Goal: Information Seeking & Learning: Learn about a topic

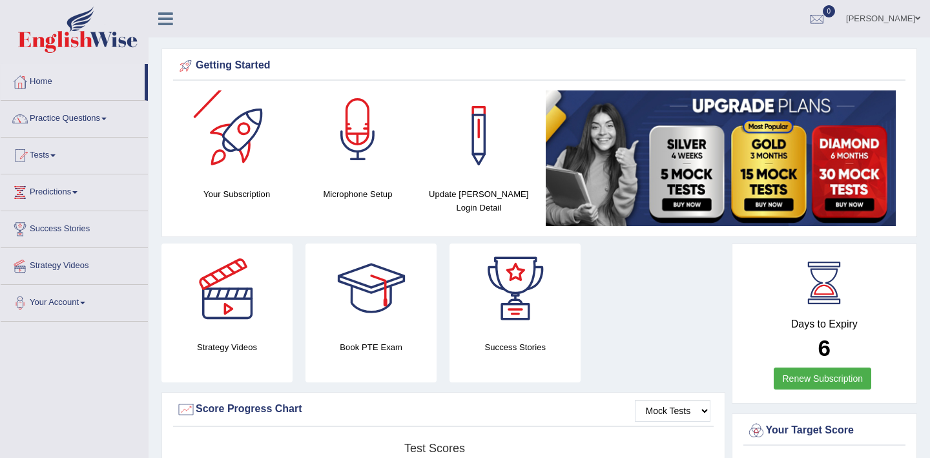
click at [353, 167] on div at bounding box center [358, 135] width 90 height 90
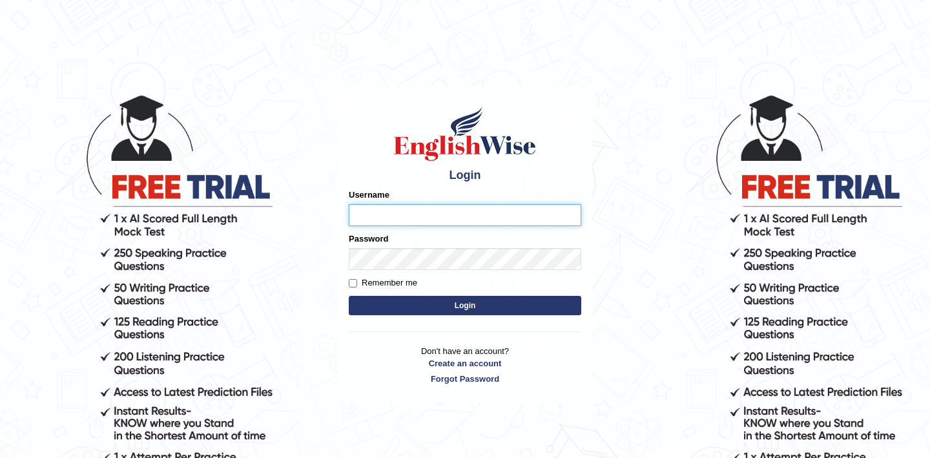
type input "dhruv_agarwal"
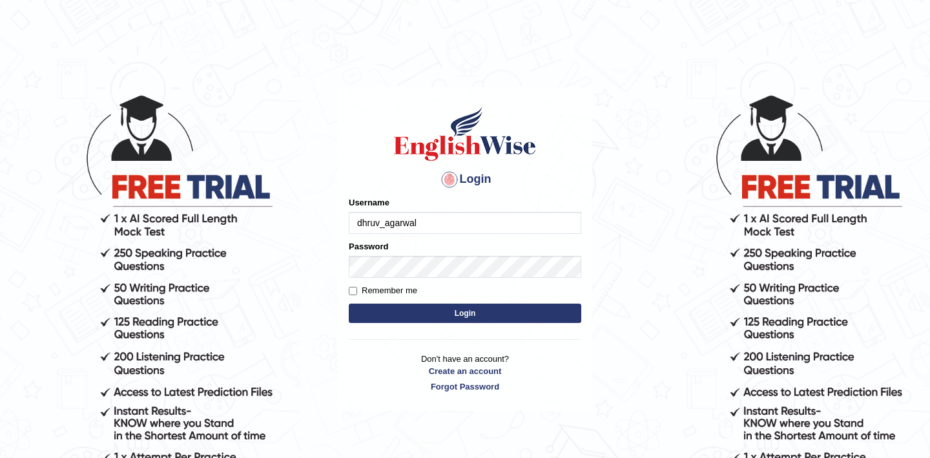
click at [406, 211] on div "Username dhruv_agarwal" at bounding box center [465, 214] width 232 height 37
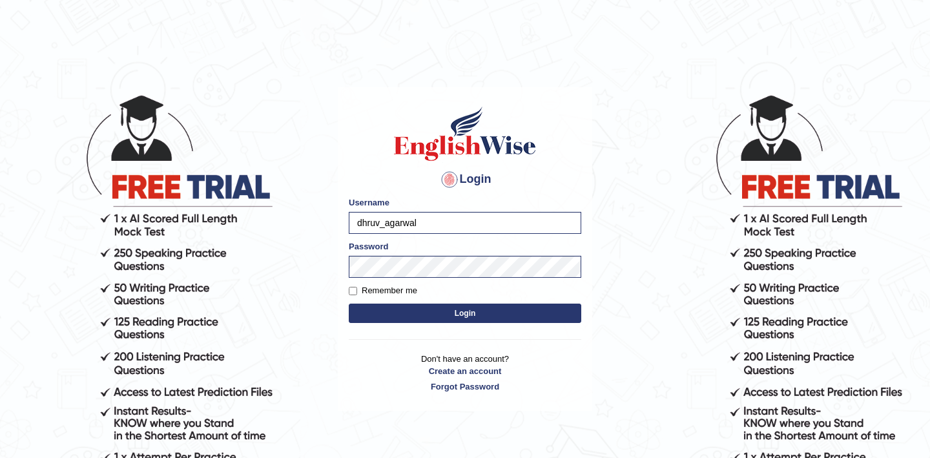
click at [455, 307] on button "Login" at bounding box center [465, 313] width 232 height 19
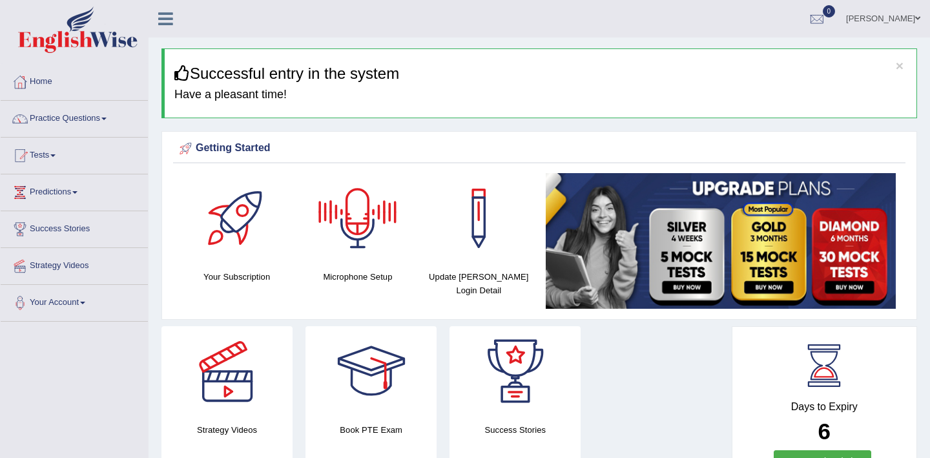
click at [367, 210] on div at bounding box center [358, 218] width 90 height 90
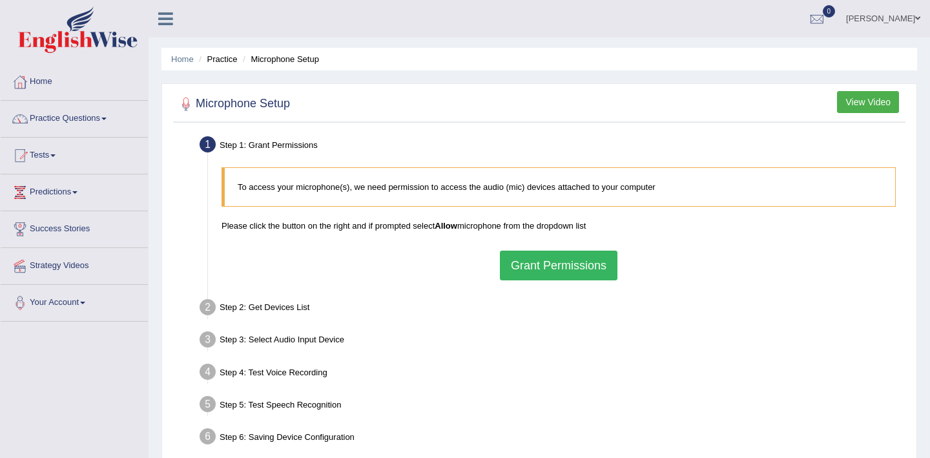
click at [555, 267] on button "Grant Permissions" at bounding box center [559, 266] width 118 height 30
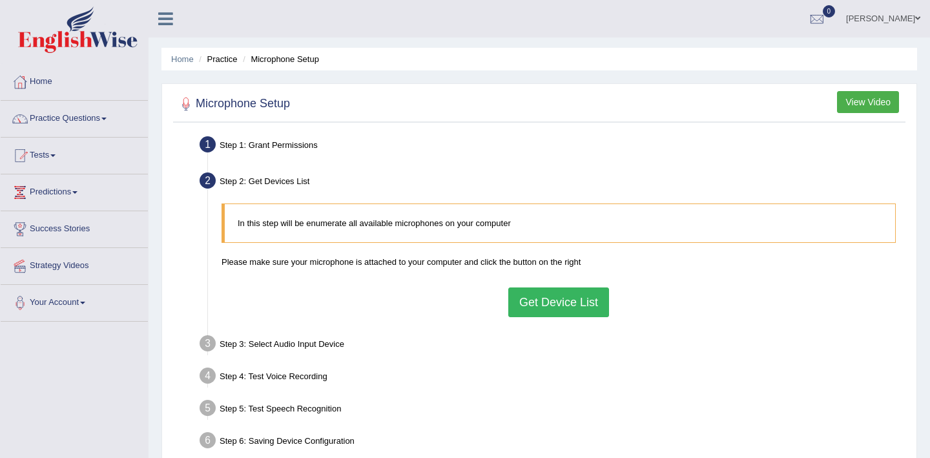
click at [548, 305] on button "Get Device List" at bounding box center [558, 302] width 101 height 30
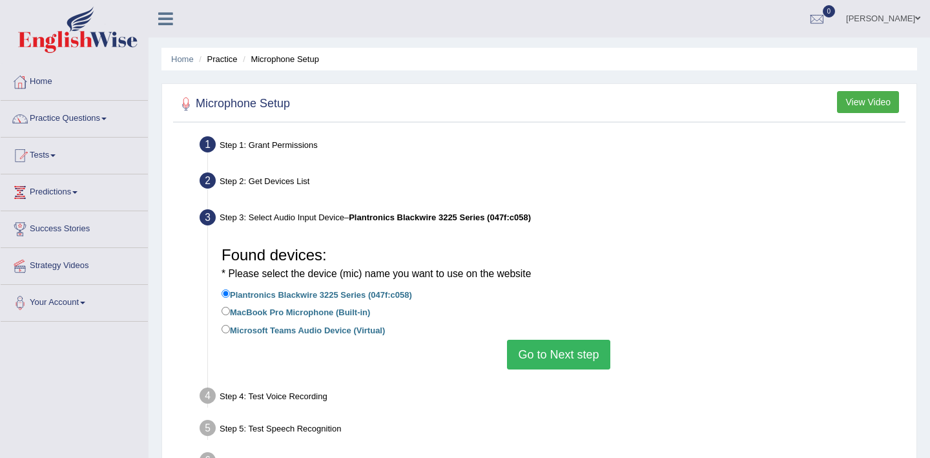
click at [568, 353] on button "Go to Next step" at bounding box center [558, 355] width 103 height 30
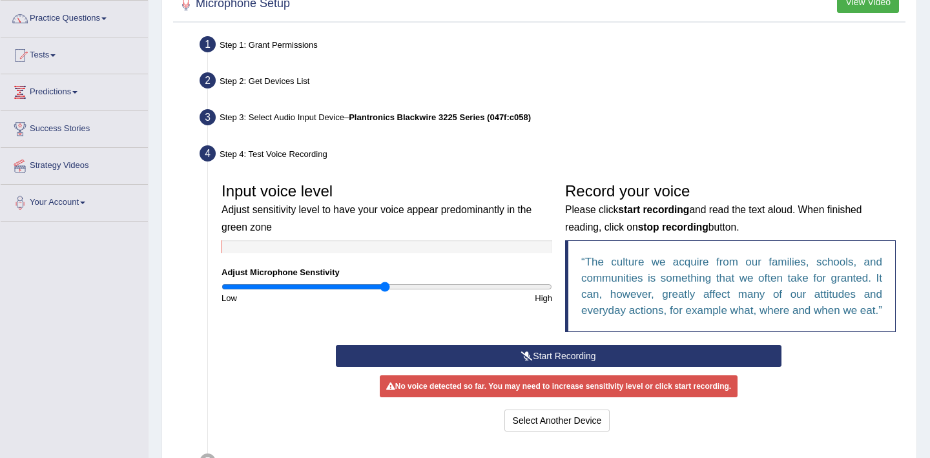
scroll to position [138, 0]
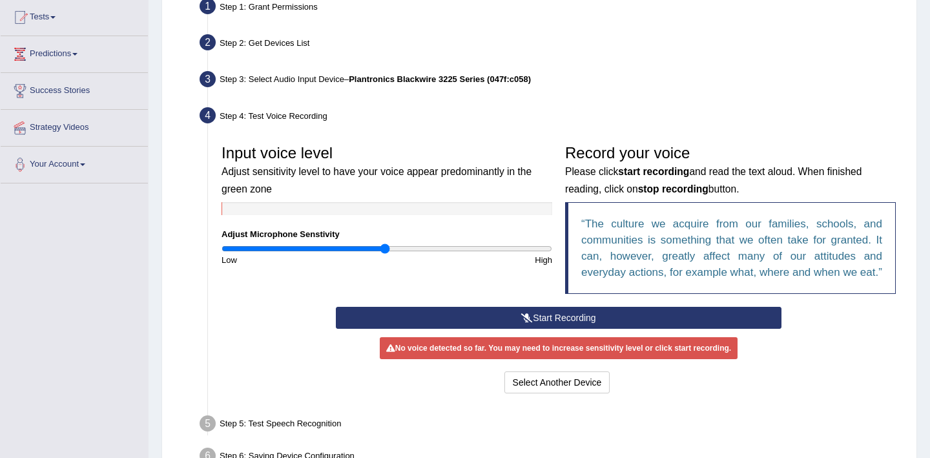
click at [384, 249] on input "range" at bounding box center [387, 248] width 331 height 10
click at [548, 329] on button "Start Recording" at bounding box center [558, 318] width 445 height 22
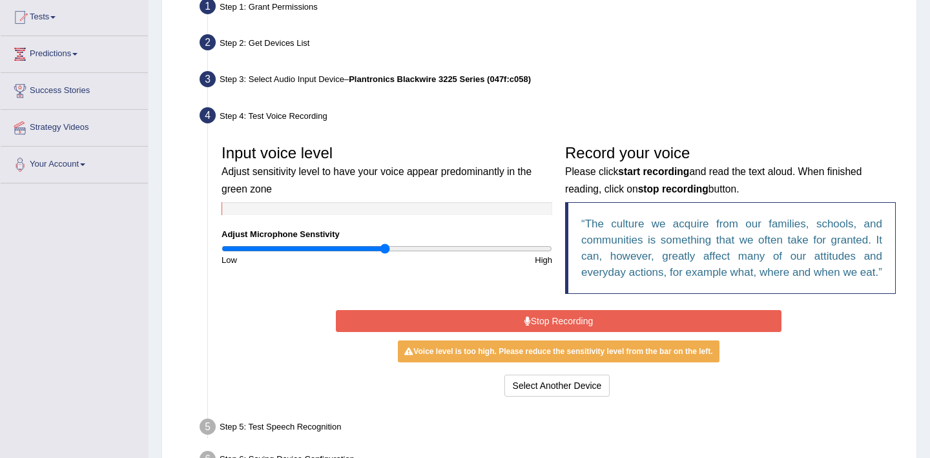
click at [550, 332] on button "Stop Recording" at bounding box center [558, 321] width 445 height 22
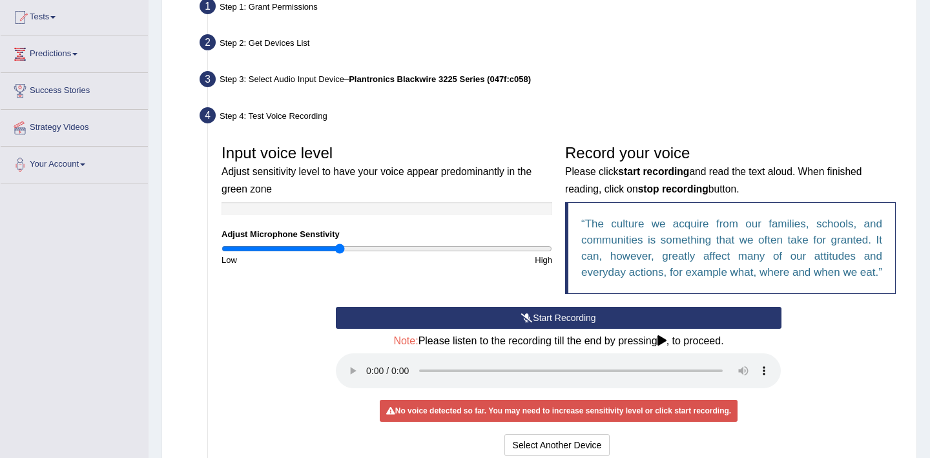
drag, startPoint x: 382, startPoint y: 251, endPoint x: 340, endPoint y: 252, distance: 42.0
click at [340, 252] on input "range" at bounding box center [387, 248] width 331 height 10
click at [542, 329] on button "Start Recording" at bounding box center [558, 318] width 445 height 22
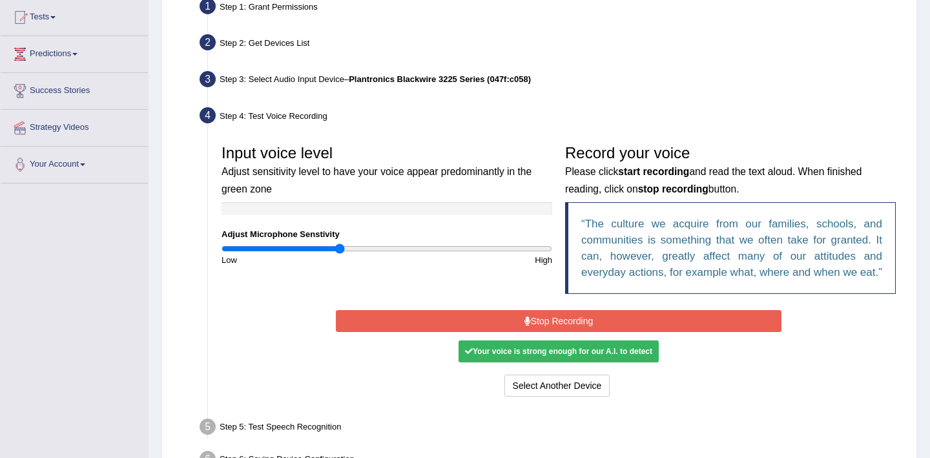
click at [555, 332] on button "Stop Recording" at bounding box center [558, 321] width 445 height 22
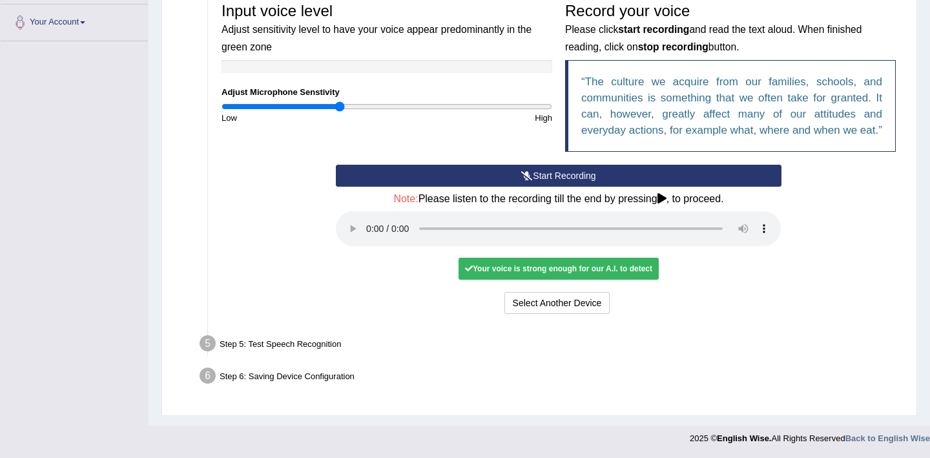
scroll to position [296, 0]
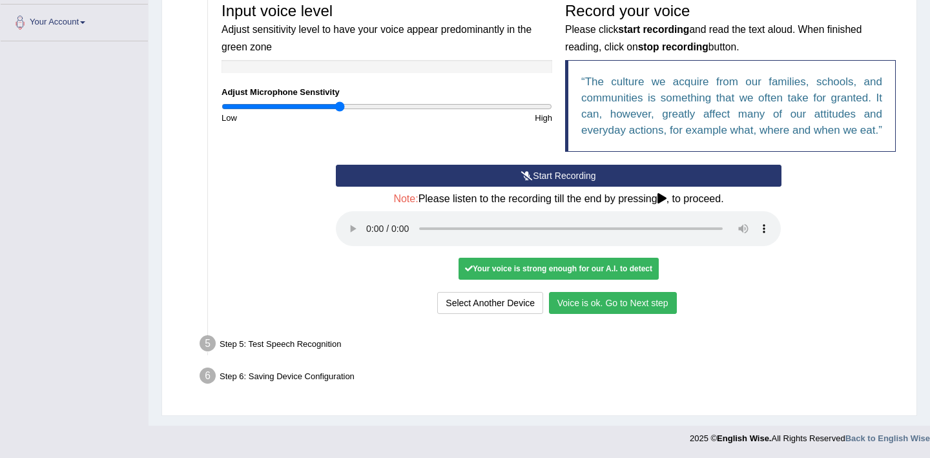
click at [614, 305] on button "Voice is ok. Go to Next step" at bounding box center [613, 303] width 128 height 22
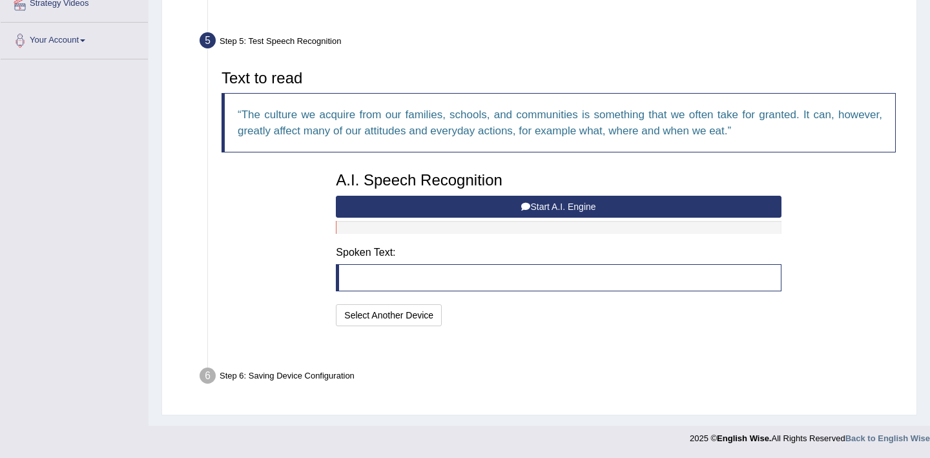
scroll to position [230, 0]
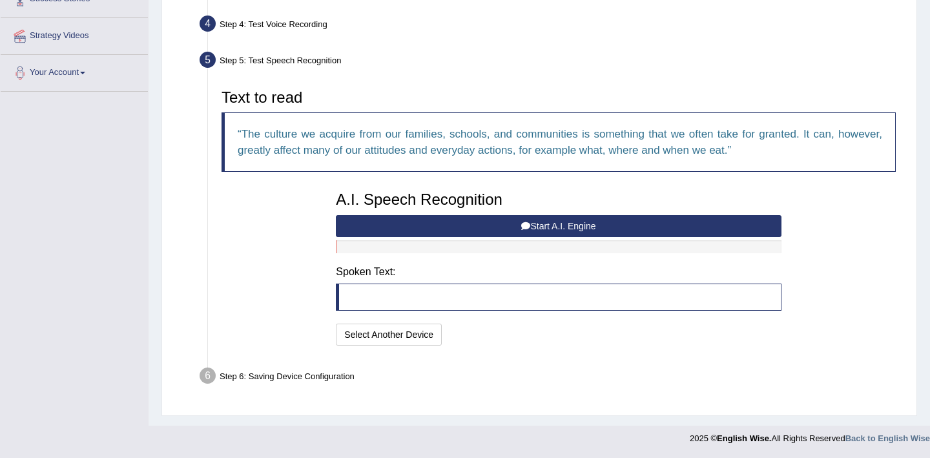
click at [573, 227] on button "Start A.I. Engine" at bounding box center [558, 226] width 445 height 22
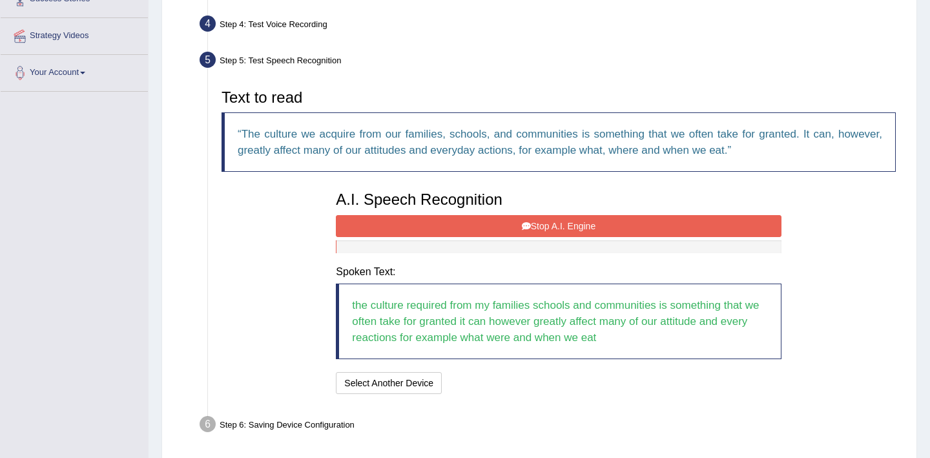
click at [536, 230] on button "Stop A.I. Engine" at bounding box center [558, 226] width 445 height 22
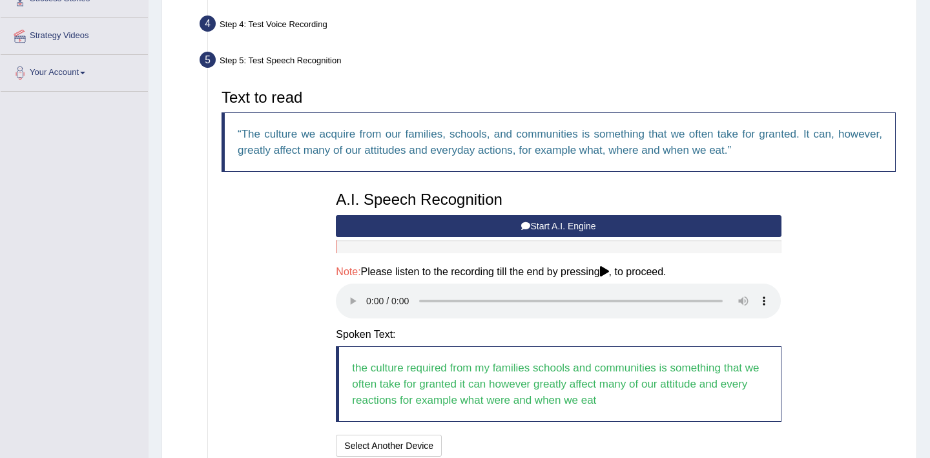
click at [526, 229] on icon at bounding box center [525, 226] width 9 height 9
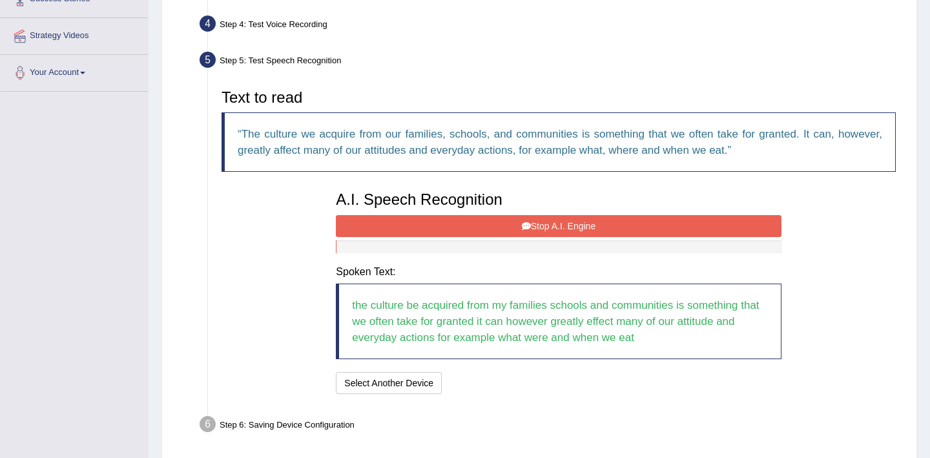
click at [526, 229] on icon at bounding box center [526, 226] width 9 height 9
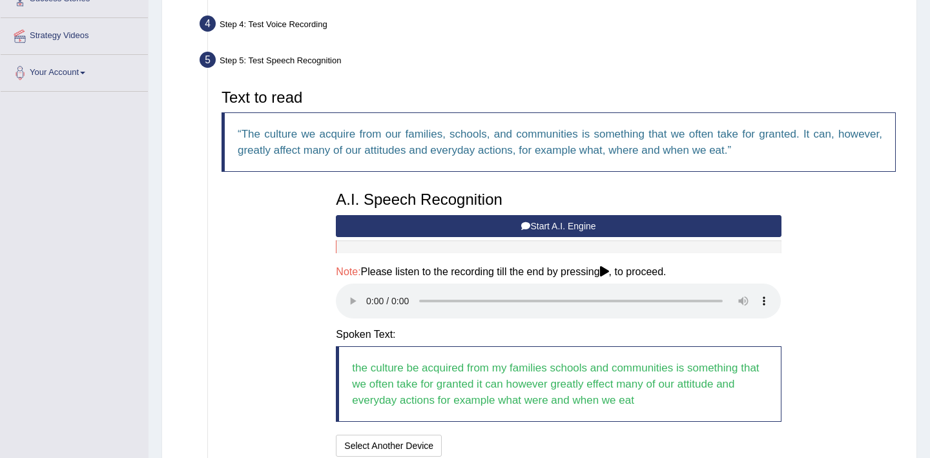
click at [496, 234] on button "Start A.I. Engine" at bounding box center [558, 226] width 445 height 22
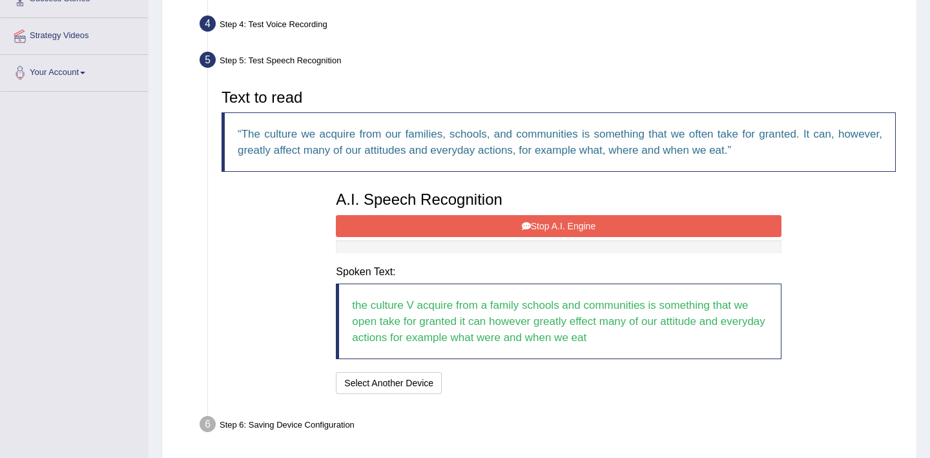
scroll to position [278, 0]
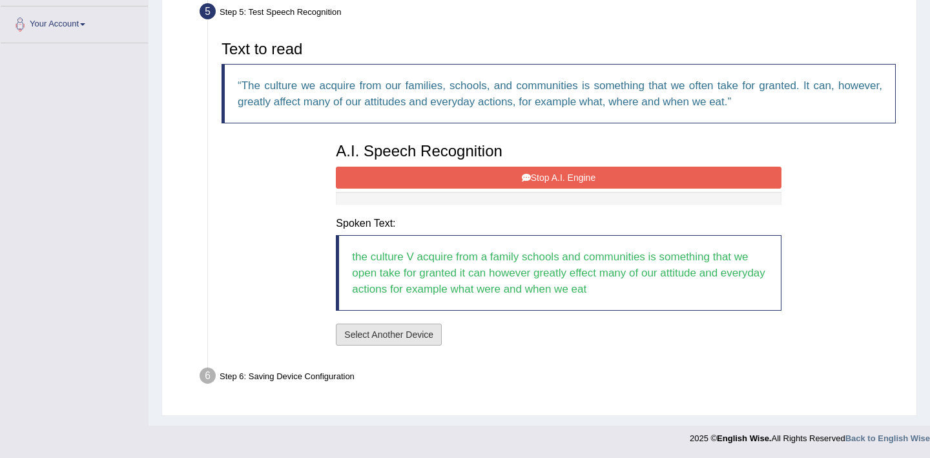
click at [393, 331] on button "Select Another Device" at bounding box center [389, 335] width 106 height 22
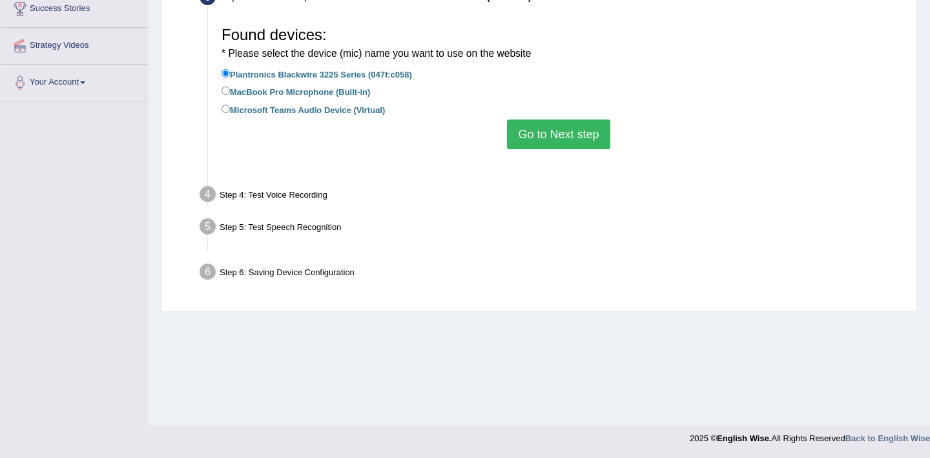
scroll to position [220, 0]
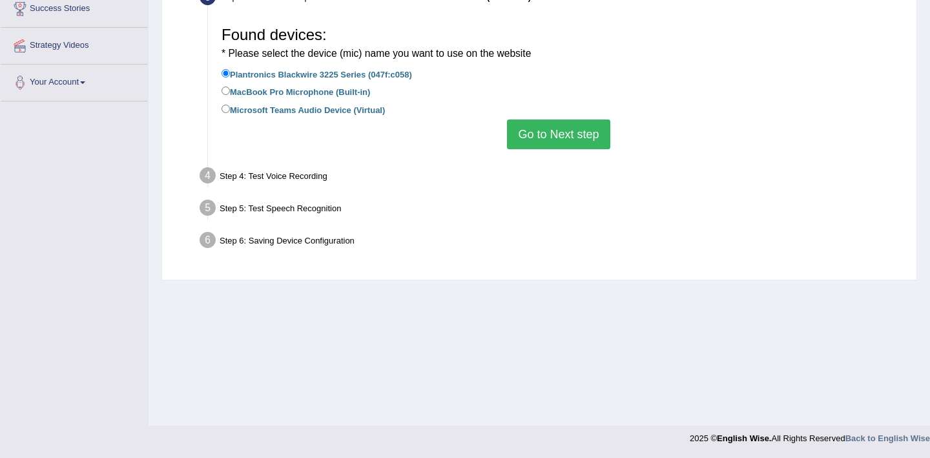
click at [574, 135] on button "Go to Next step" at bounding box center [558, 134] width 103 height 30
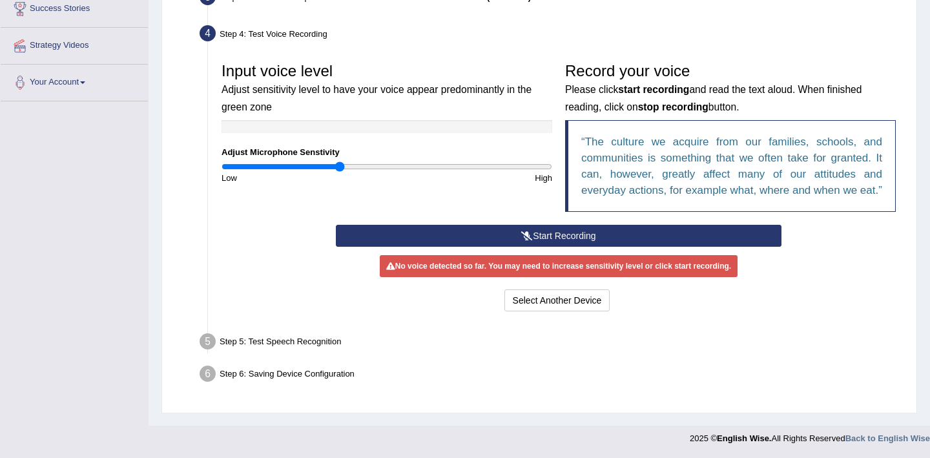
click at [572, 247] on button "Start Recording" at bounding box center [558, 236] width 445 height 22
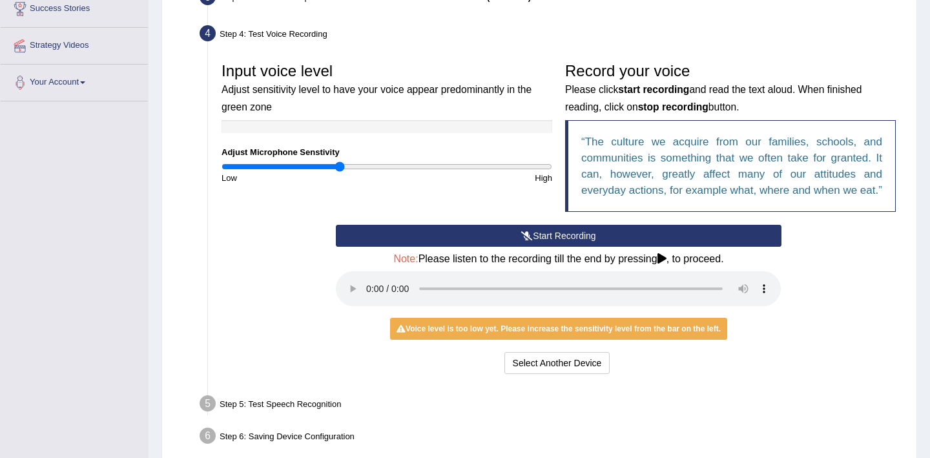
click at [547, 247] on button "Start Recording" at bounding box center [558, 236] width 445 height 22
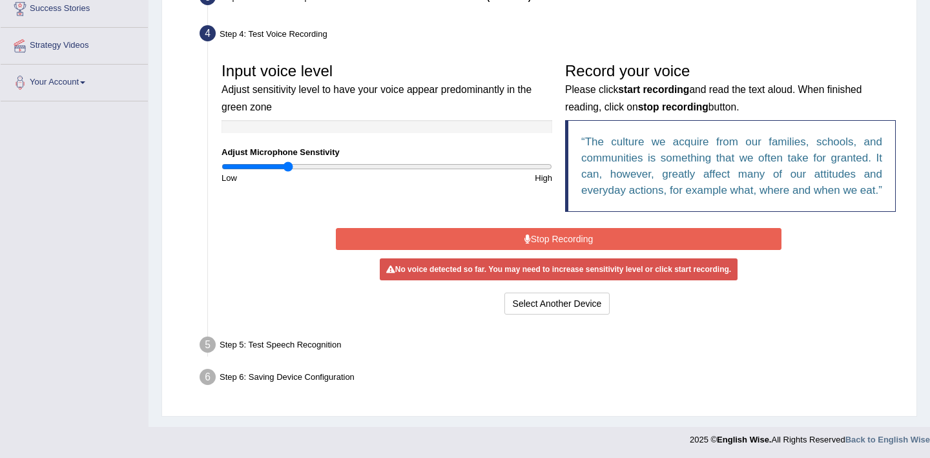
drag, startPoint x: 343, startPoint y: 166, endPoint x: 287, endPoint y: 171, distance: 56.4
type input "0.4"
click at [287, 171] on input "range" at bounding box center [387, 166] width 331 height 10
click at [546, 250] on button "Stop Recording" at bounding box center [558, 239] width 445 height 22
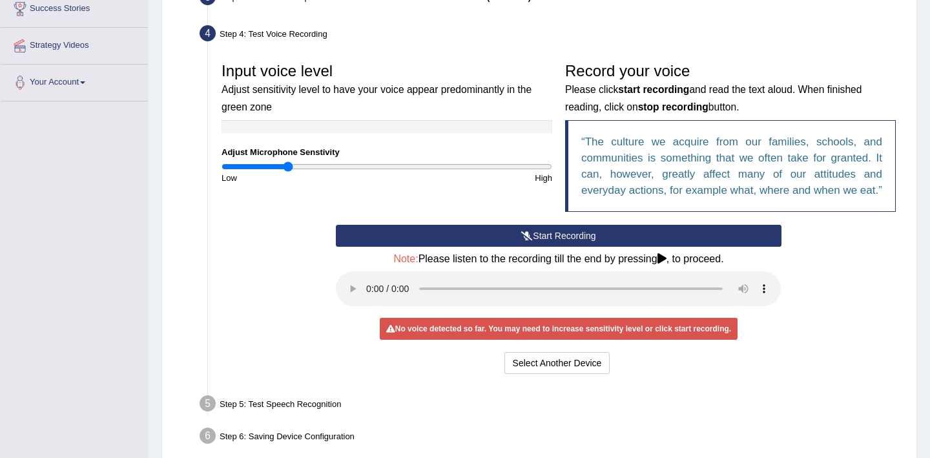
click at [523, 240] on icon at bounding box center [527, 235] width 12 height 9
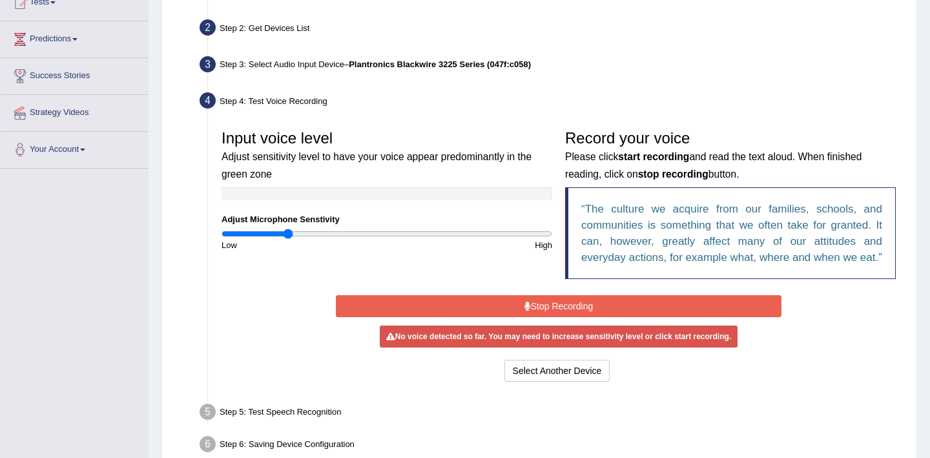
scroll to position [0, 0]
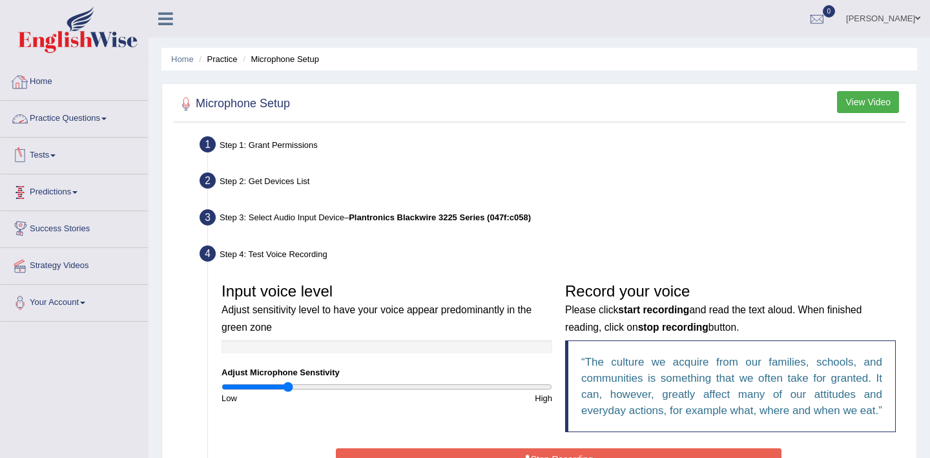
click at [62, 91] on link "Home" at bounding box center [74, 80] width 147 height 32
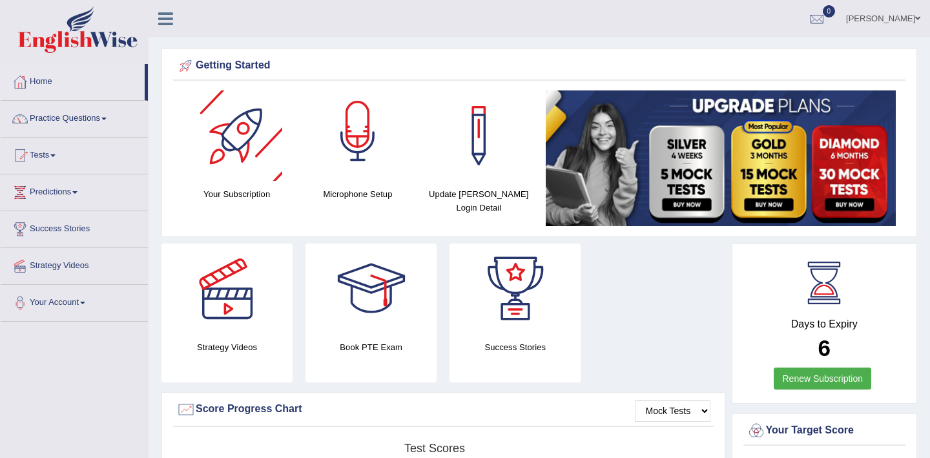
click at [359, 147] on div at bounding box center [358, 135] width 90 height 90
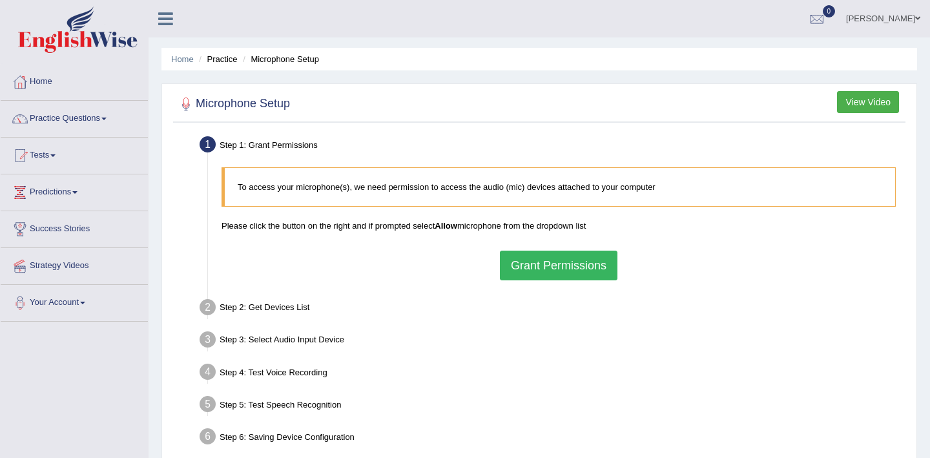
click at [569, 269] on button "Grant Permissions" at bounding box center [559, 266] width 118 height 30
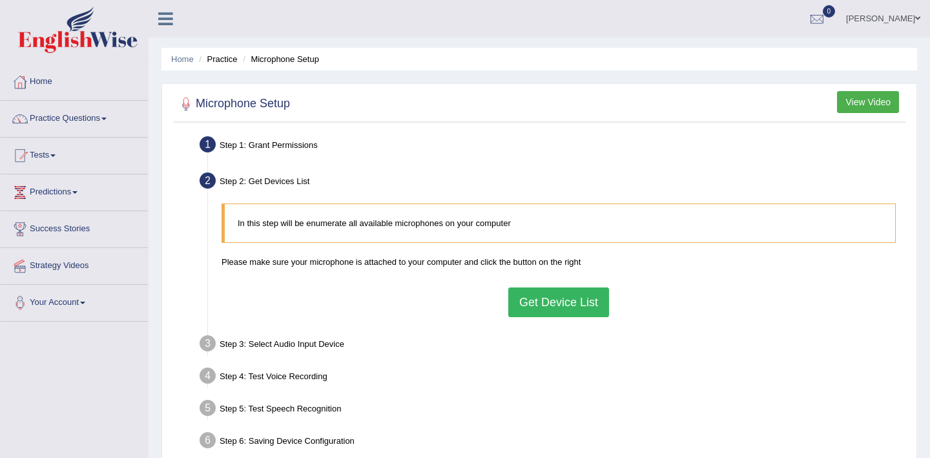
click at [559, 309] on button "Get Device List" at bounding box center [558, 302] width 101 height 30
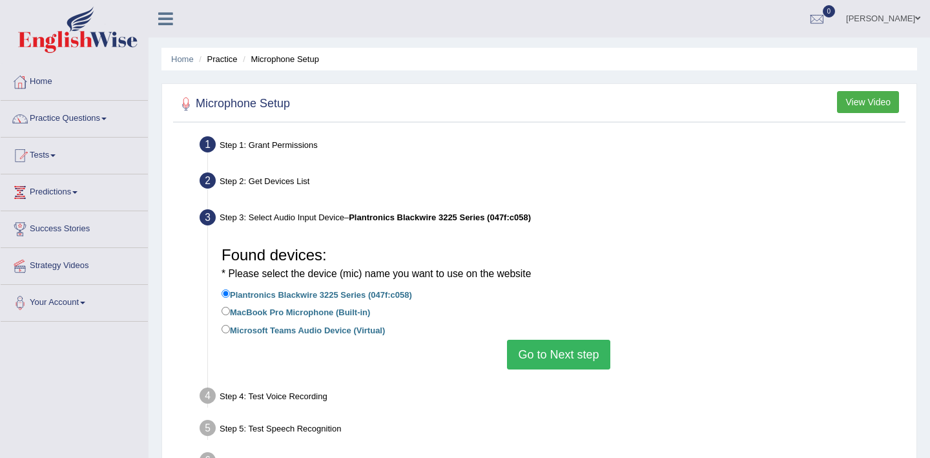
click at [548, 362] on button "Go to Next step" at bounding box center [558, 355] width 103 height 30
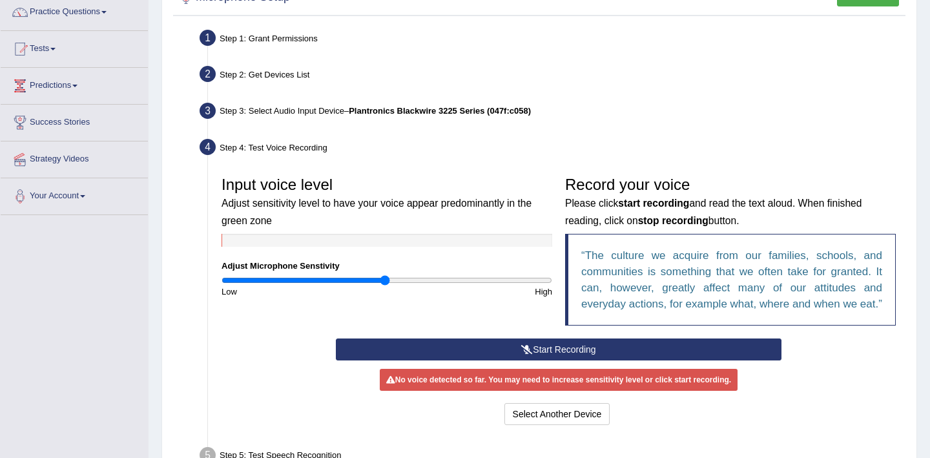
scroll to position [152, 0]
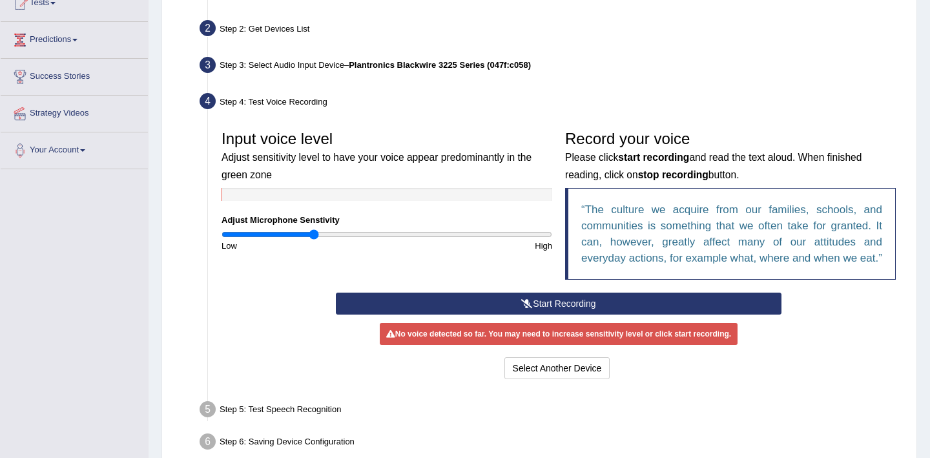
type input "0.56"
drag, startPoint x: 381, startPoint y: 232, endPoint x: 317, endPoint y: 231, distance: 63.9
click at [316, 232] on input "range" at bounding box center [387, 234] width 331 height 10
click at [542, 315] on button "Start Recording" at bounding box center [558, 304] width 445 height 22
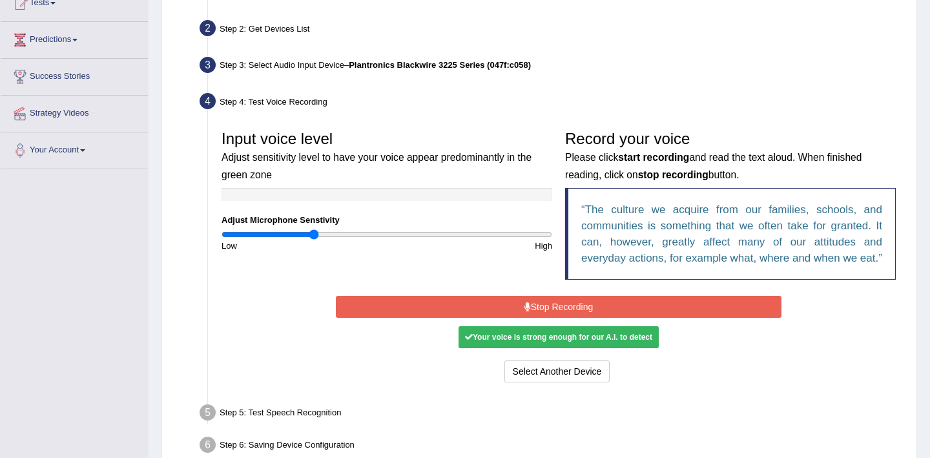
click at [564, 318] on button "Stop Recording" at bounding box center [558, 307] width 445 height 22
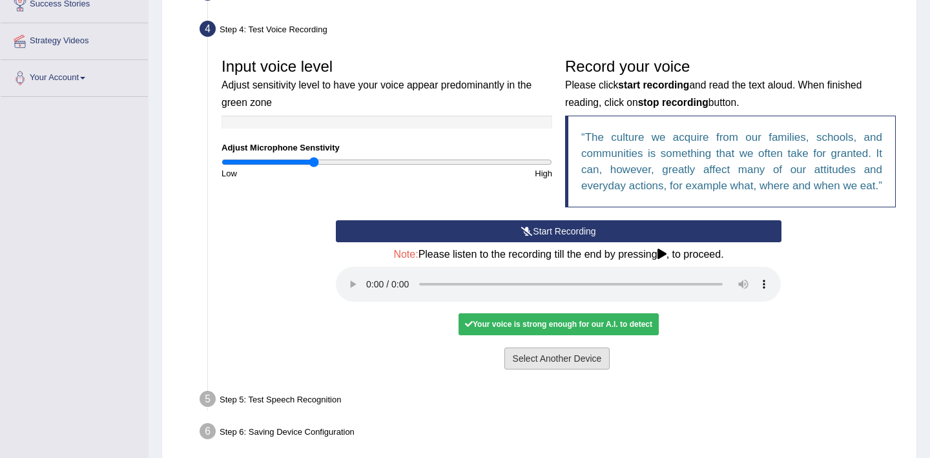
scroll to position [185, 0]
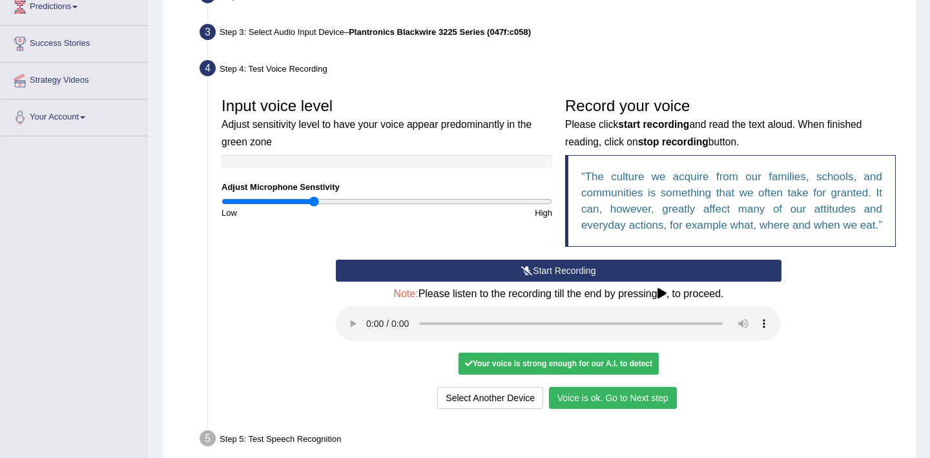
click at [621, 409] on button "Voice is ok. Go to Next step" at bounding box center [613, 398] width 128 height 22
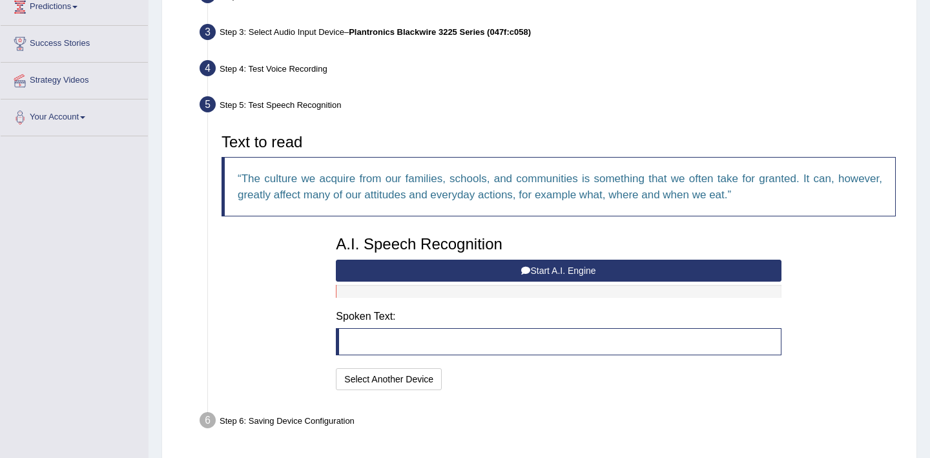
click at [486, 269] on button "Start A.I. Engine" at bounding box center [558, 271] width 445 height 22
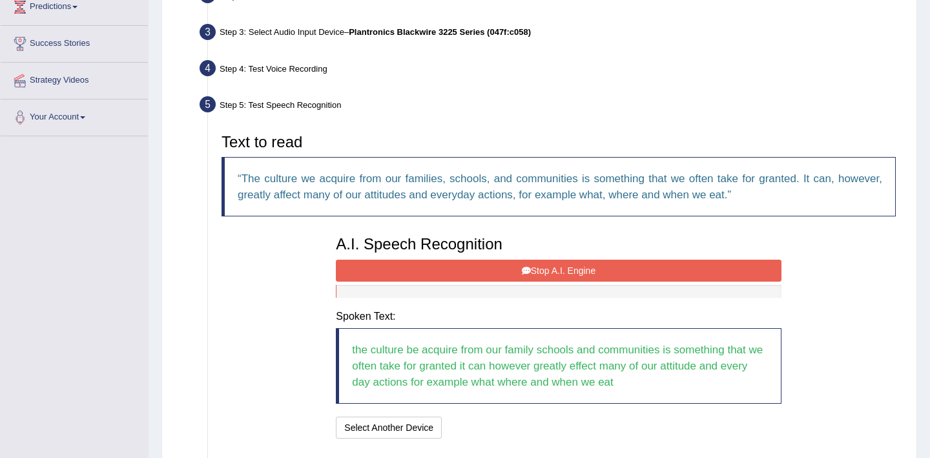
click at [495, 268] on button "Stop A.I. Engine" at bounding box center [558, 271] width 445 height 22
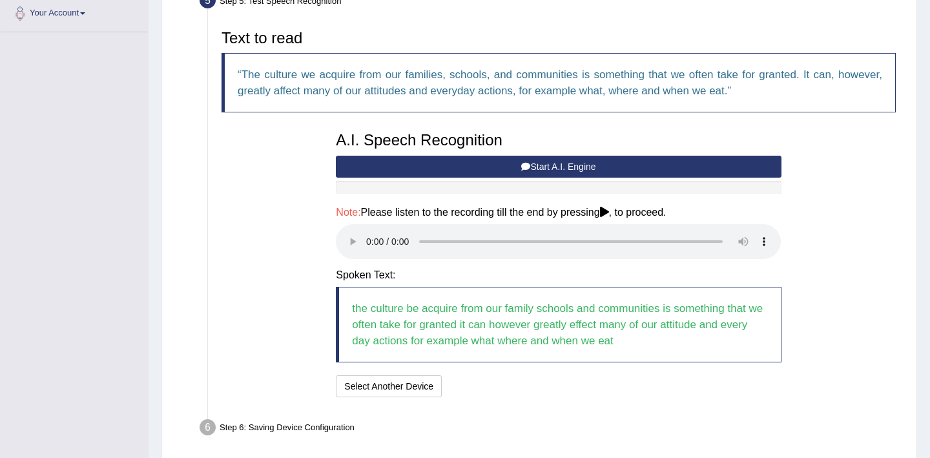
scroll to position [293, 0]
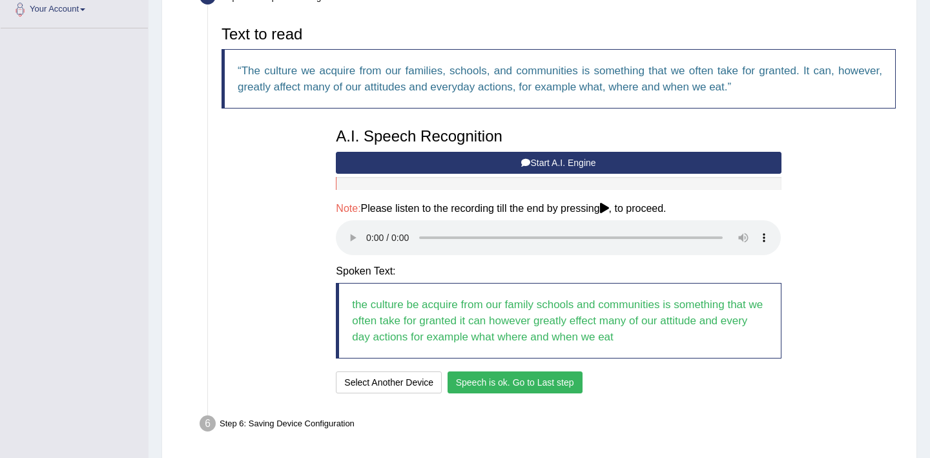
click at [512, 388] on button "Speech is ok. Go to Last step" at bounding box center [515, 382] width 135 height 22
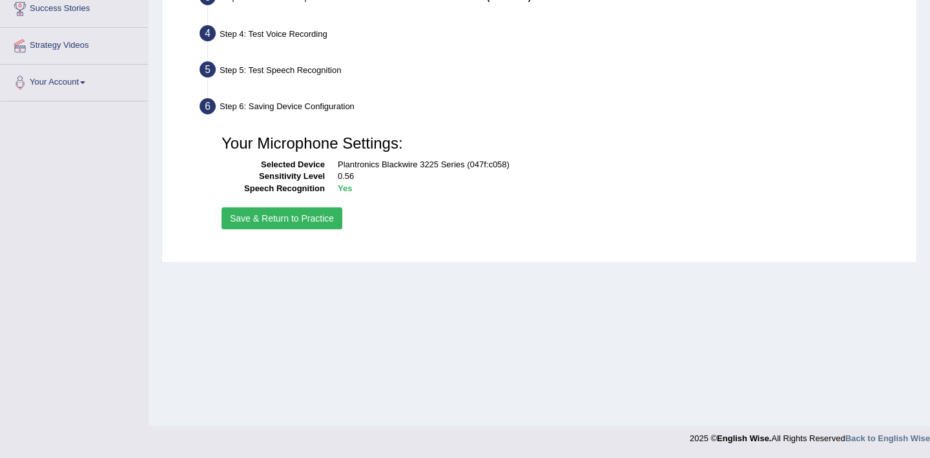
click at [279, 219] on button "Save & Return to Practice" at bounding box center [282, 218] width 121 height 22
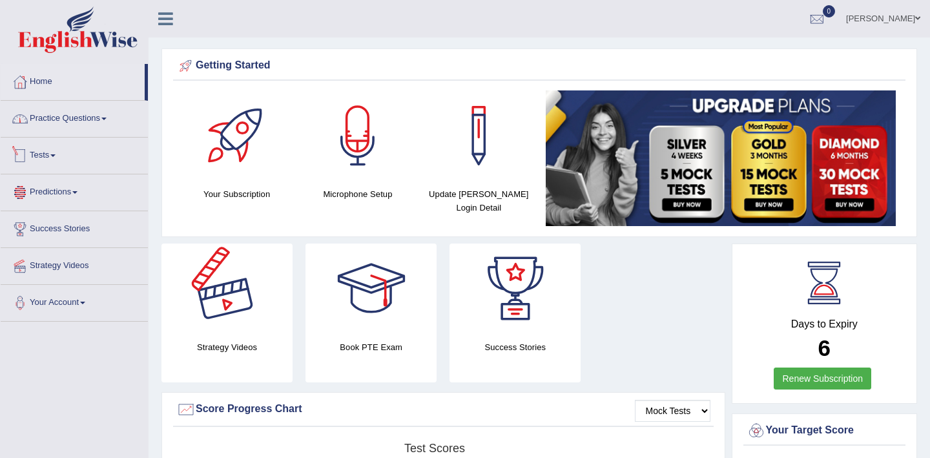
click at [96, 121] on link "Practice Questions" at bounding box center [74, 117] width 147 height 32
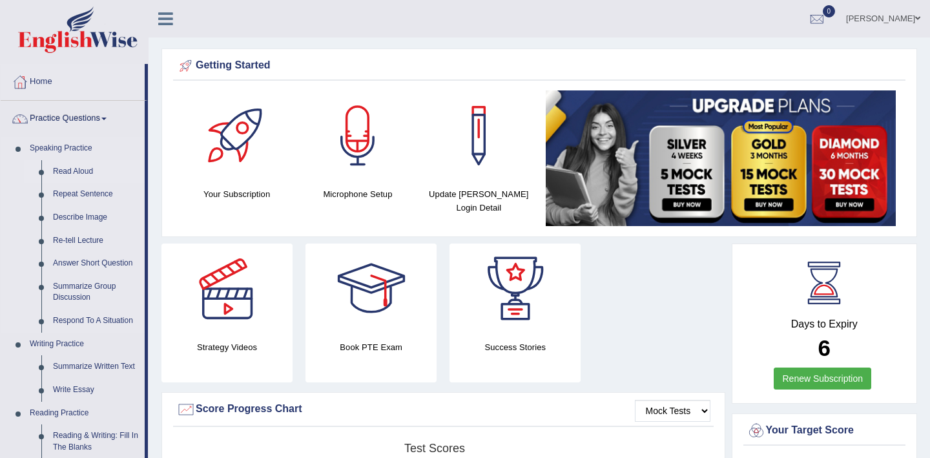
click at [79, 172] on link "Read Aloud" at bounding box center [96, 171] width 98 height 23
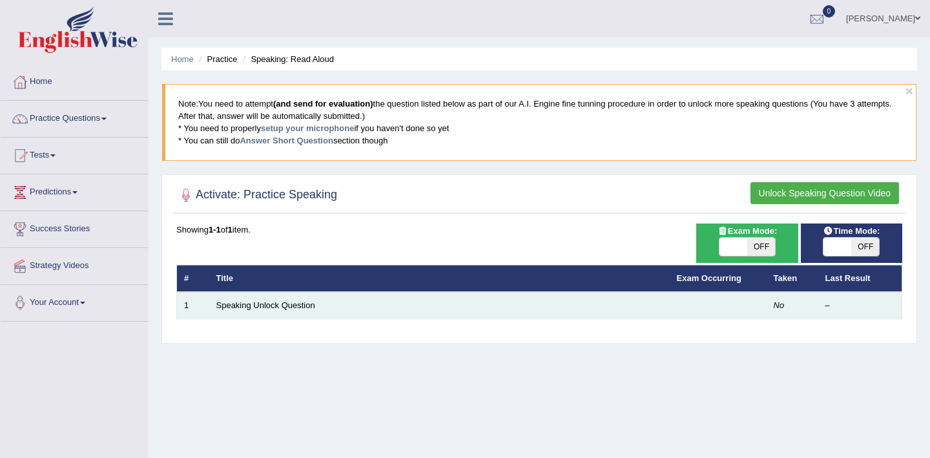
click at [549, 308] on td "Speaking Unlock Question" at bounding box center [439, 305] width 460 height 27
click at [262, 306] on link "Speaking Unlock Question" at bounding box center [265, 305] width 99 height 10
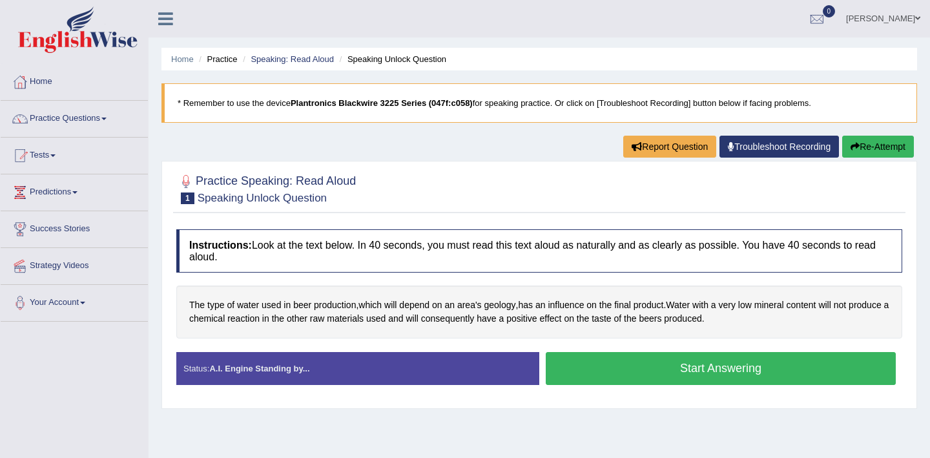
click at [657, 366] on button "Start Answering" at bounding box center [721, 368] width 350 height 33
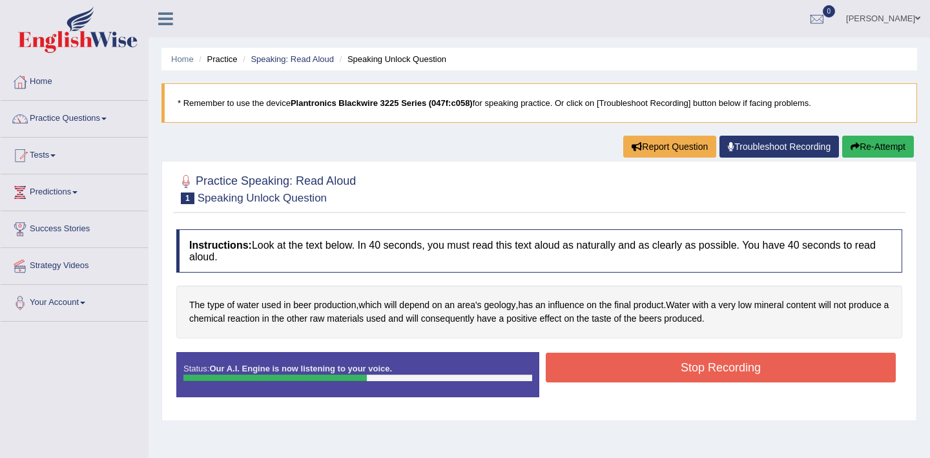
click at [657, 366] on button "Stop Recording" at bounding box center [721, 368] width 350 height 30
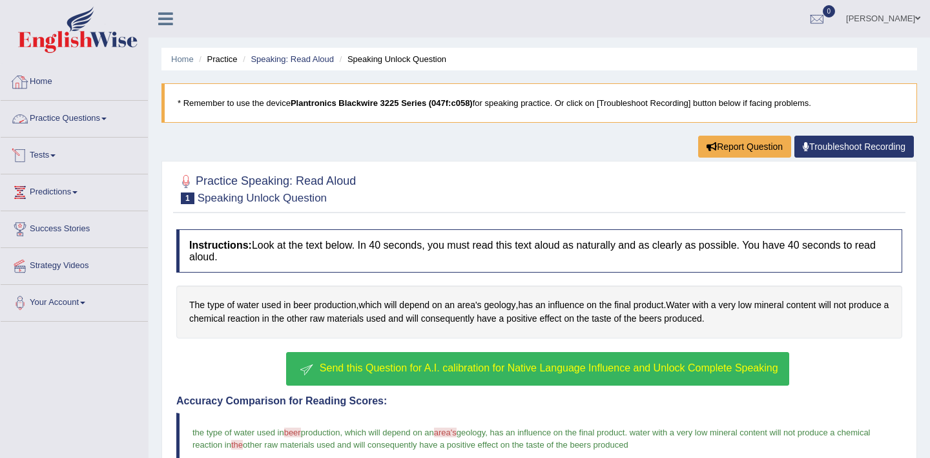
click at [61, 78] on link "Home" at bounding box center [74, 80] width 147 height 32
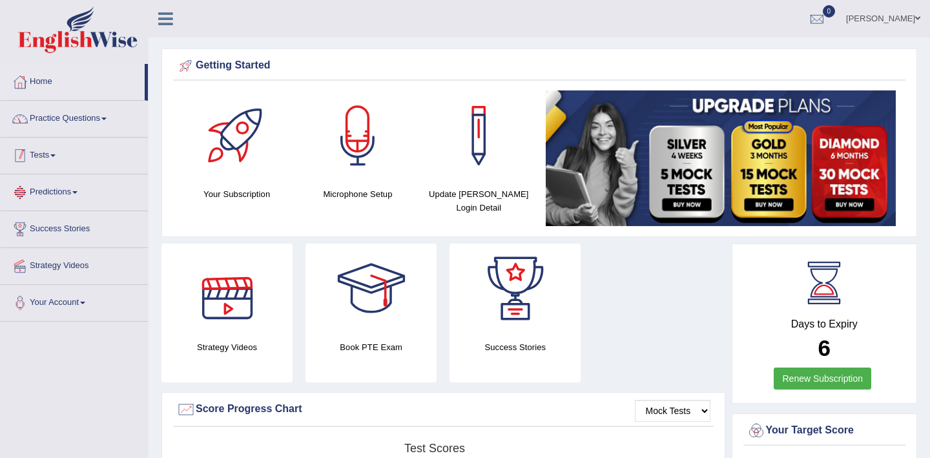
click at [92, 122] on link "Practice Questions" at bounding box center [74, 117] width 147 height 32
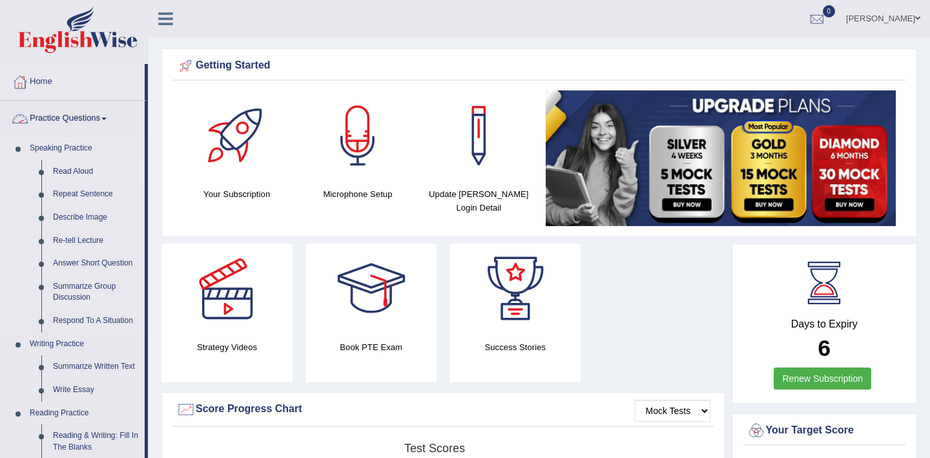
click at [85, 170] on link "Read Aloud" at bounding box center [96, 171] width 98 height 23
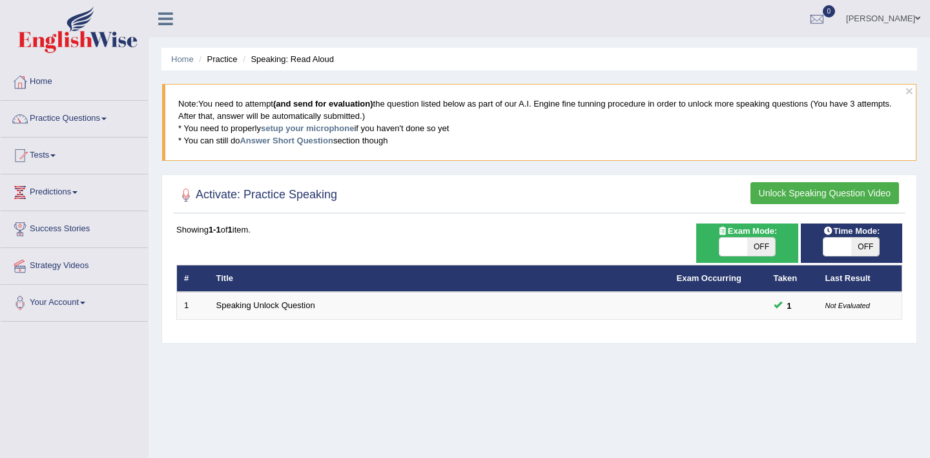
click at [855, 244] on span "OFF" at bounding box center [865, 247] width 28 height 18
checkbox input "true"
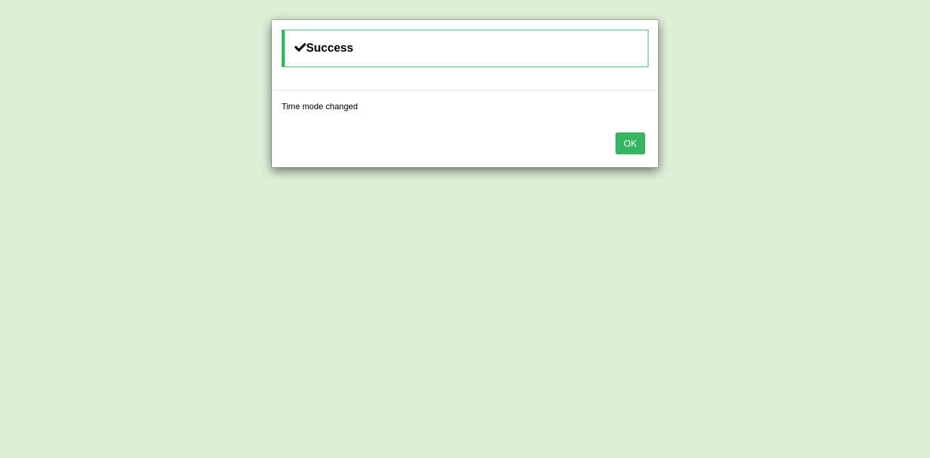
click at [630, 152] on button "OK" at bounding box center [630, 143] width 30 height 22
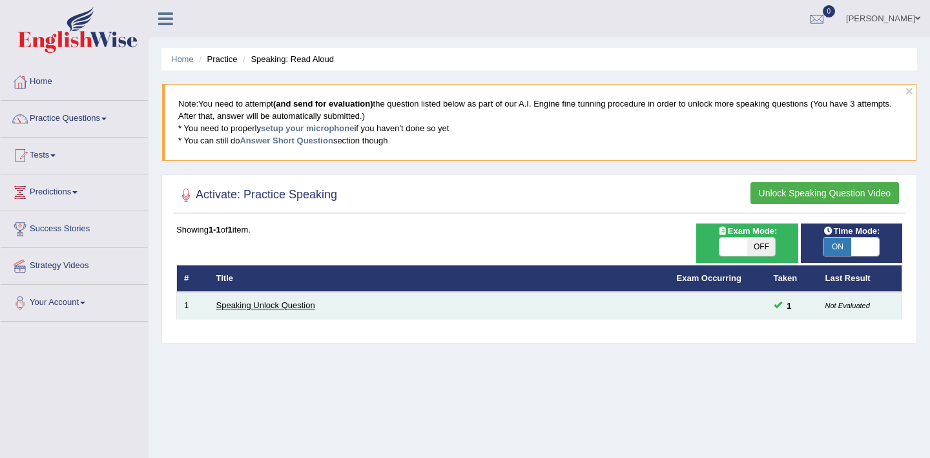
click at [302, 308] on link "Speaking Unlock Question" at bounding box center [265, 305] width 99 height 10
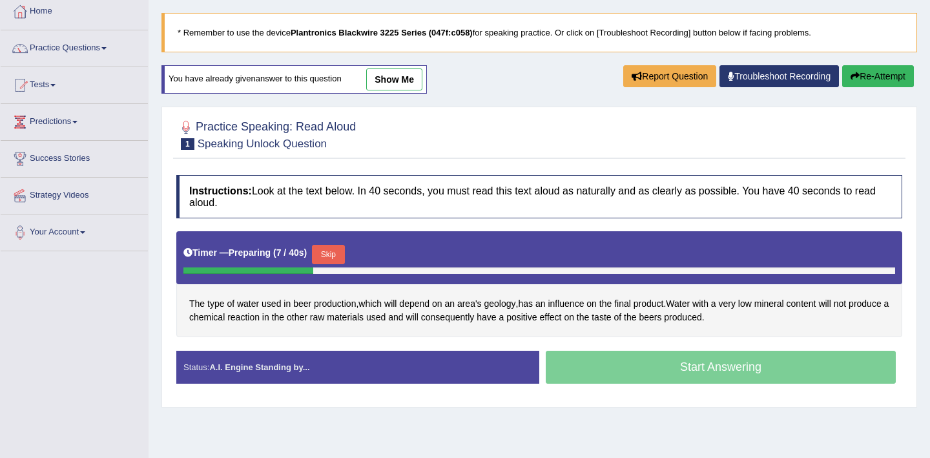
scroll to position [68, 0]
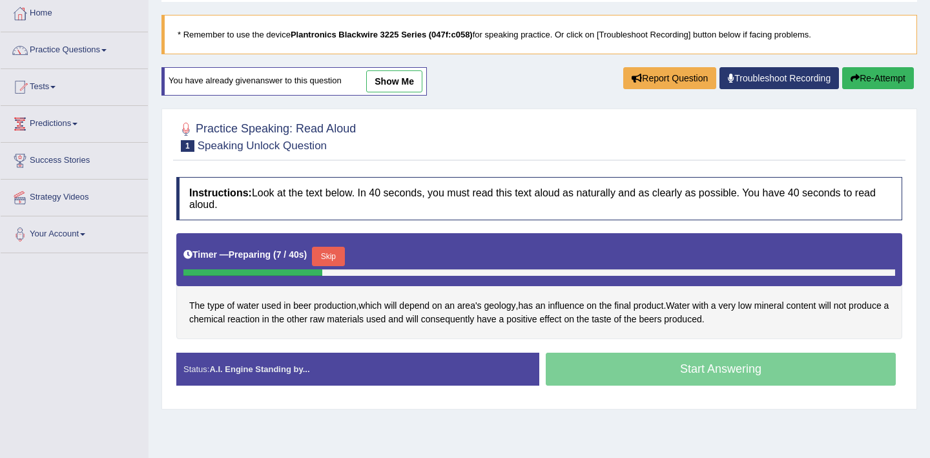
click at [336, 260] on button "Skip" at bounding box center [328, 256] width 32 height 19
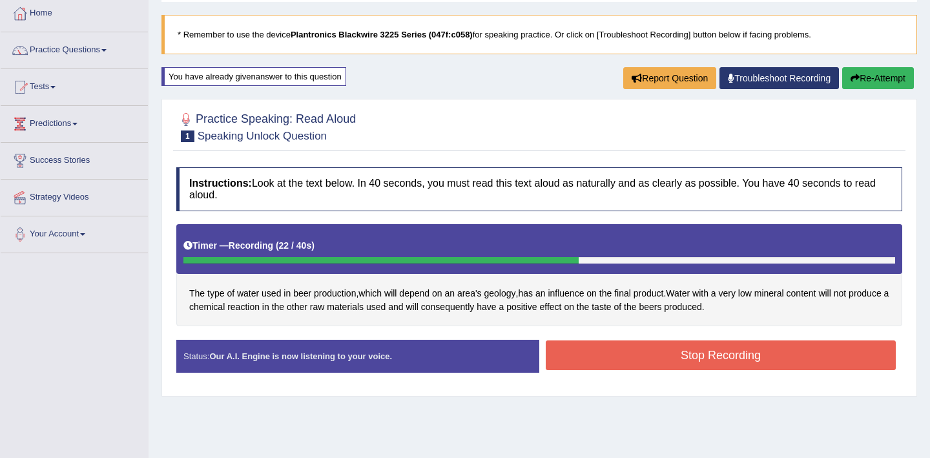
click at [666, 355] on button "Stop Recording" at bounding box center [721, 355] width 350 height 30
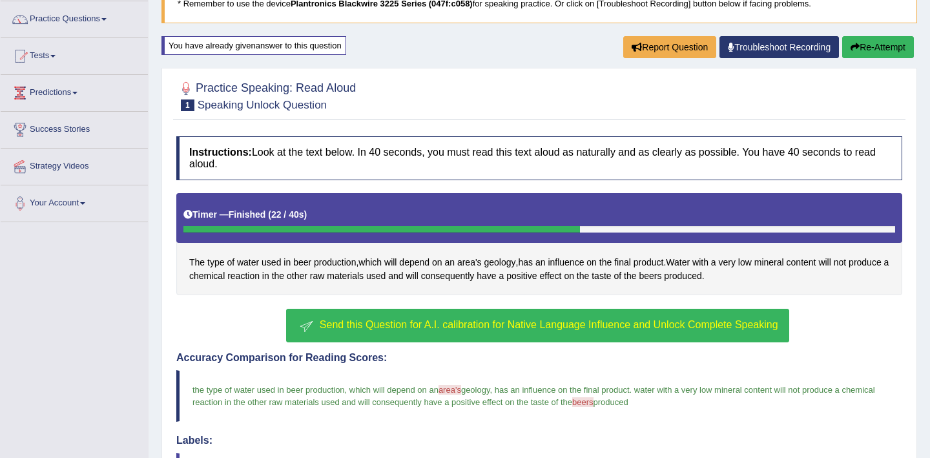
scroll to position [0, 0]
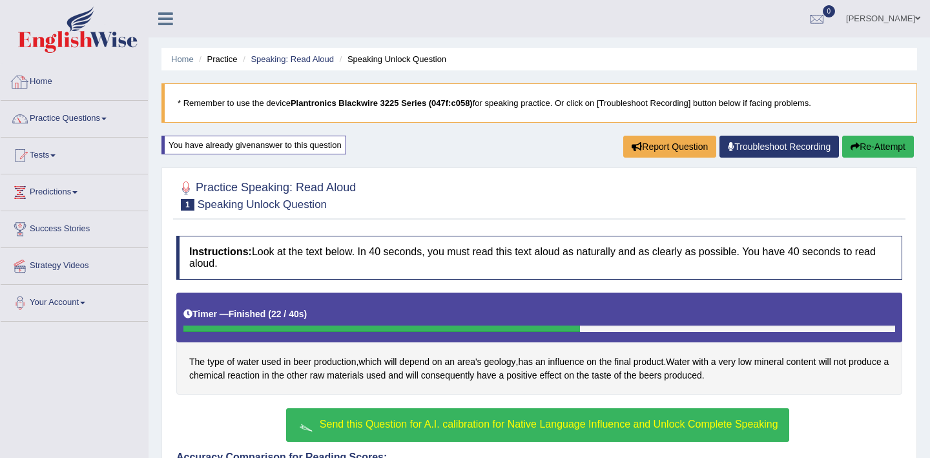
click at [39, 79] on link "Home" at bounding box center [74, 80] width 147 height 32
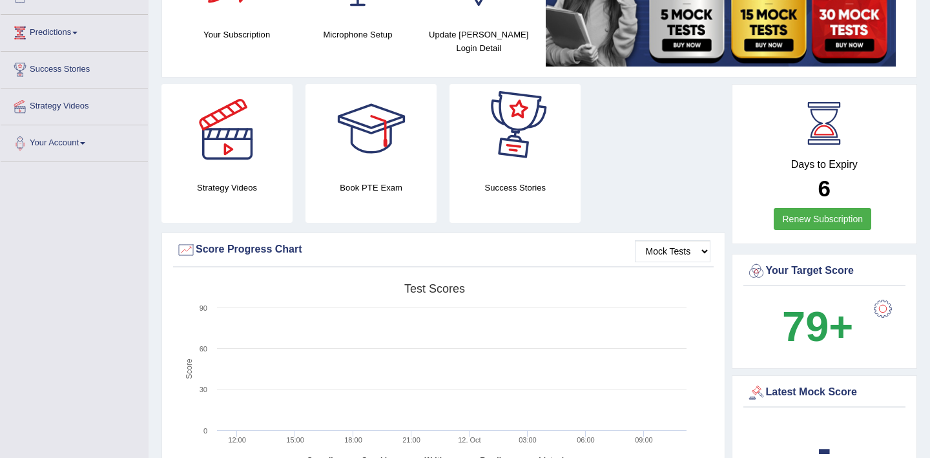
scroll to position [210, 0]
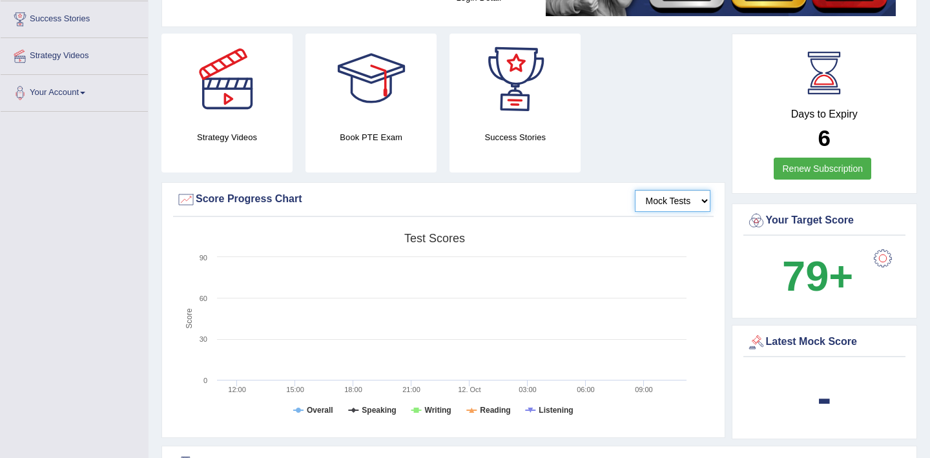
click at [657, 197] on select "Mock Tests" at bounding box center [673, 201] width 76 height 22
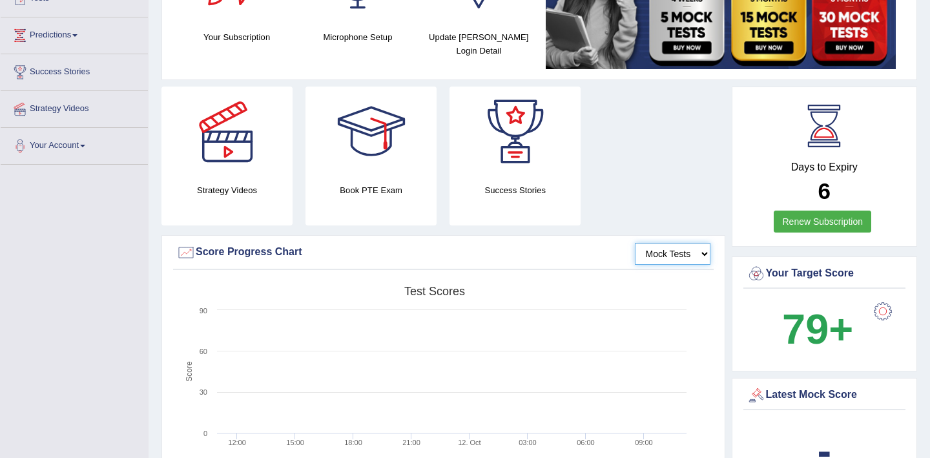
scroll to position [0, 0]
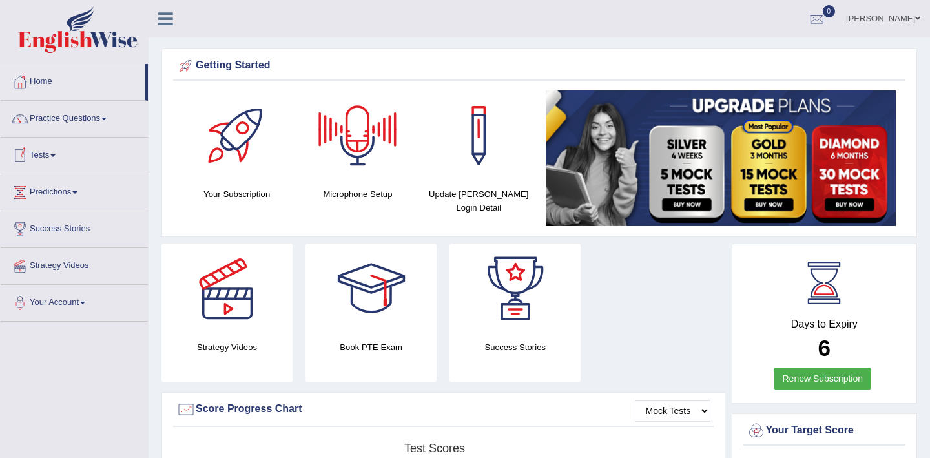
click at [56, 156] on span at bounding box center [52, 155] width 5 height 3
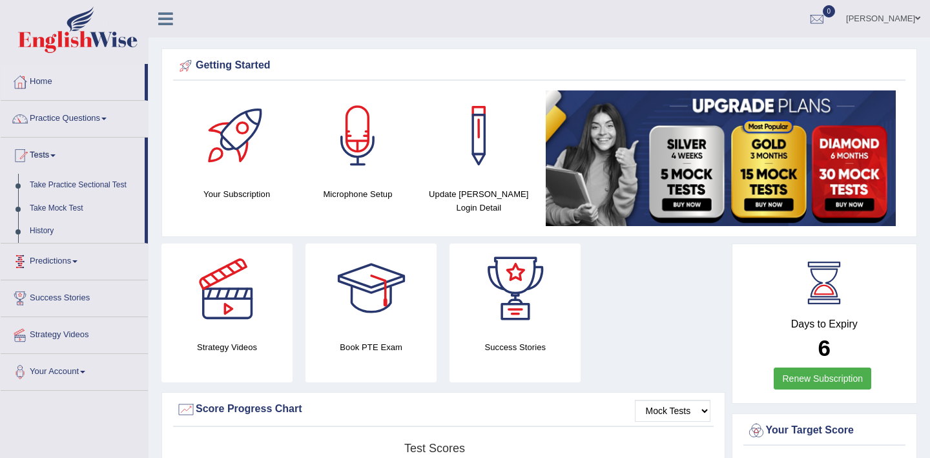
click at [49, 265] on link "Predictions" at bounding box center [74, 259] width 147 height 32
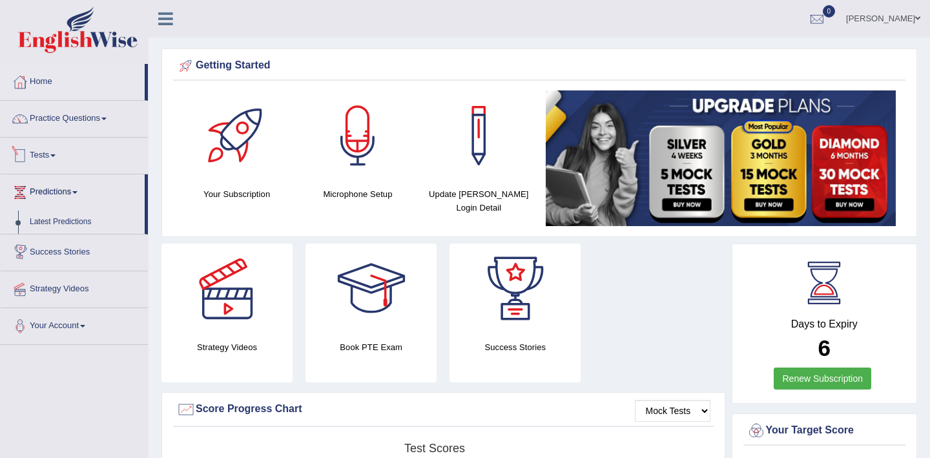
click at [66, 245] on link "Success Stories" at bounding box center [74, 250] width 147 height 32
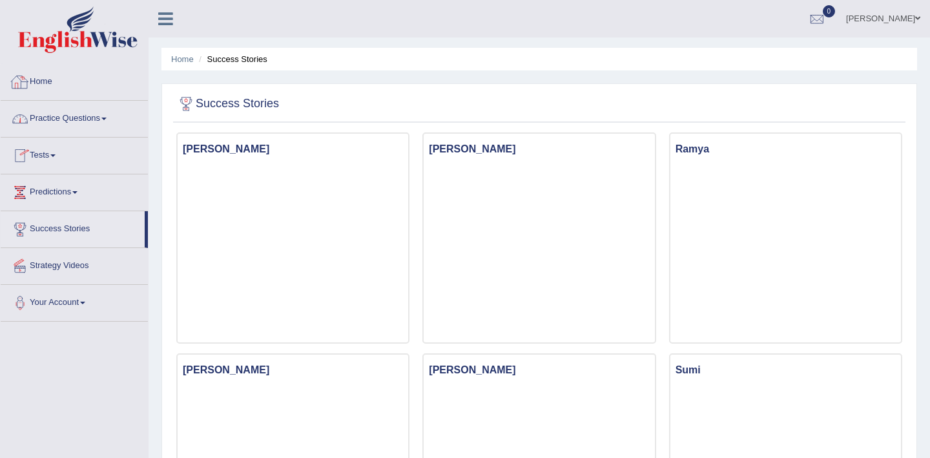
click at [54, 81] on link "Home" at bounding box center [74, 80] width 147 height 32
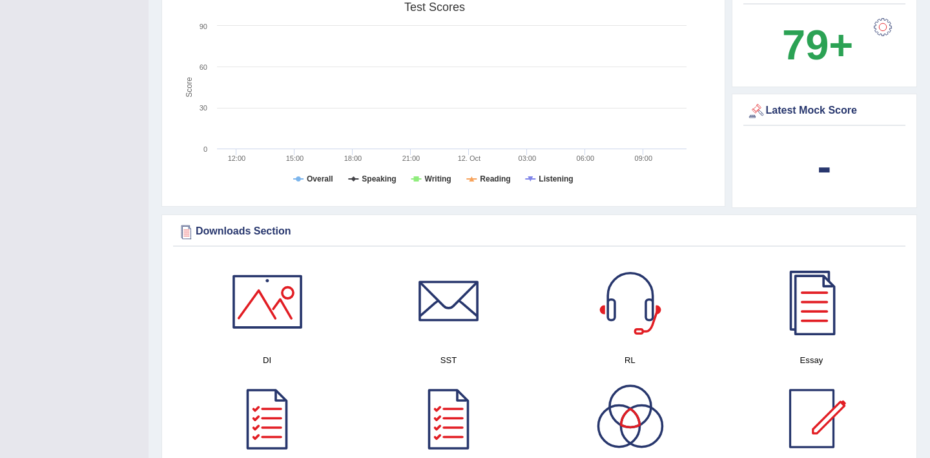
scroll to position [442, 0]
click at [269, 308] on div at bounding box center [267, 301] width 90 height 90
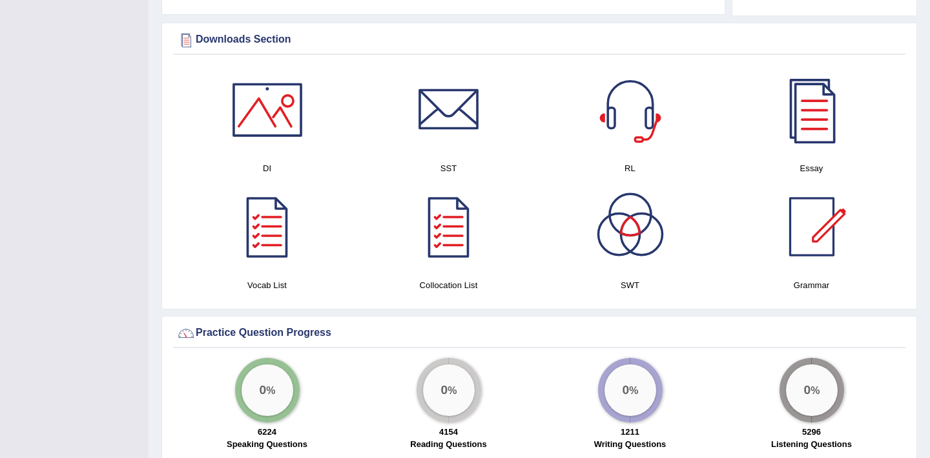
scroll to position [672, 0]
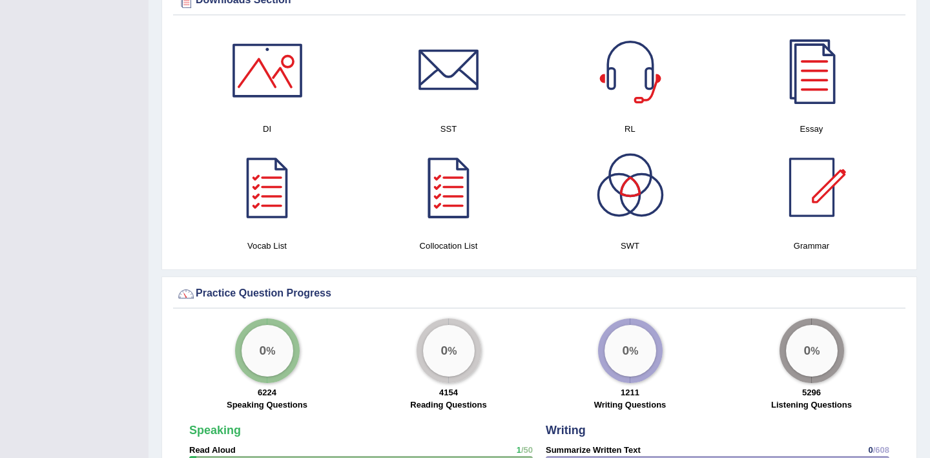
click at [635, 87] on div at bounding box center [630, 70] width 90 height 90
